Goal: Find specific page/section: Find specific page/section

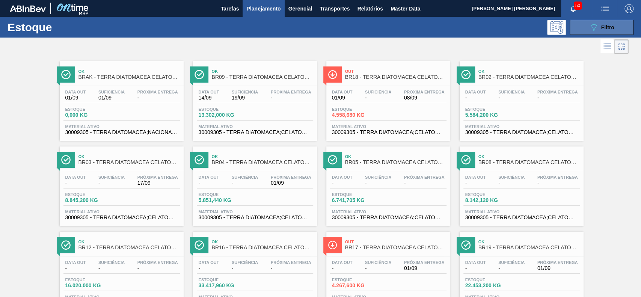
click at [592, 28] on icon "089F7B8B-B2A5-4AFE-B5C0-19BA573D28AC" at bounding box center [593, 27] width 9 height 9
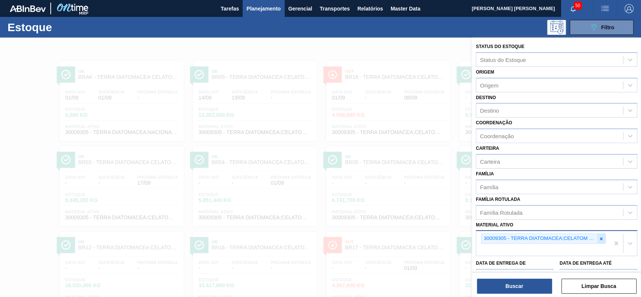
click at [598, 238] on icon at bounding box center [600, 238] width 5 height 5
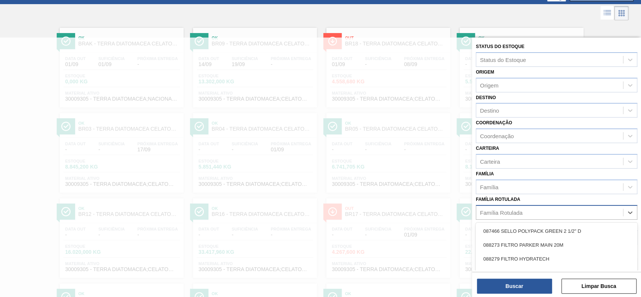
click at [547, 207] on div "Família Rotulada" at bounding box center [549, 212] width 147 height 11
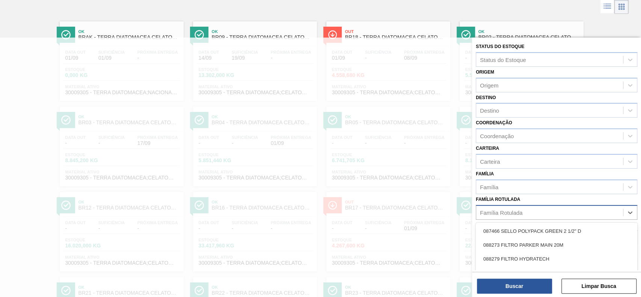
scroll to position [40, 0]
type Rotulada "carvao"
click at [550, 240] on div "CARVAO ATIVADO CLARIMEX" at bounding box center [556, 245] width 161 height 14
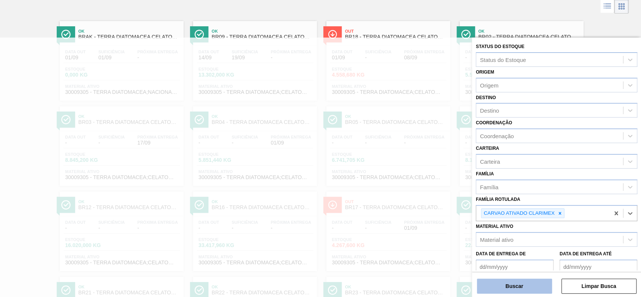
click at [537, 286] on button "Buscar" at bounding box center [514, 286] width 75 height 15
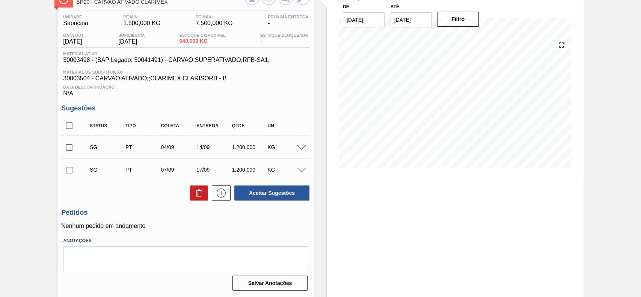
scroll to position [3, 0]
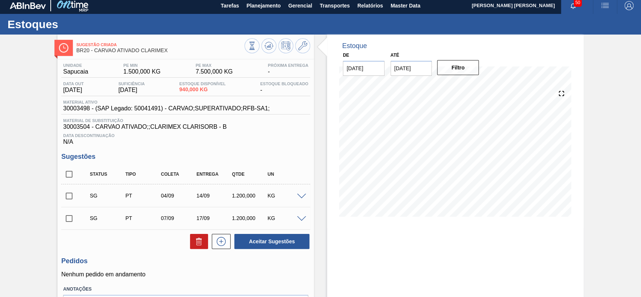
click at [327, 160] on div "Estoque De 01/09/2025 Até 15/09/2025 Filtro" at bounding box center [455, 131] width 256 height 193
